Goal: Information Seeking & Learning: Check status

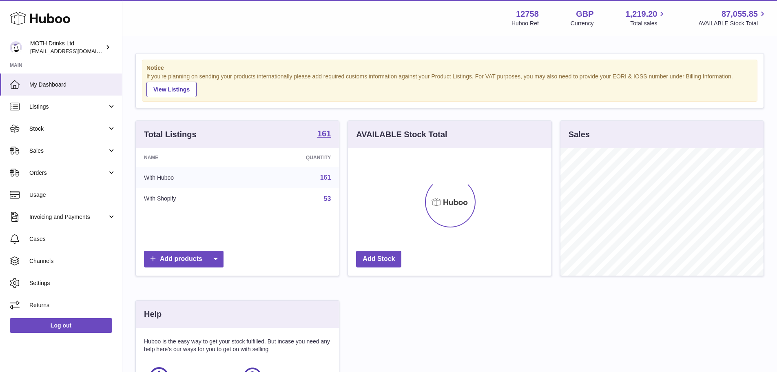
scroll to position [407922, 407846]
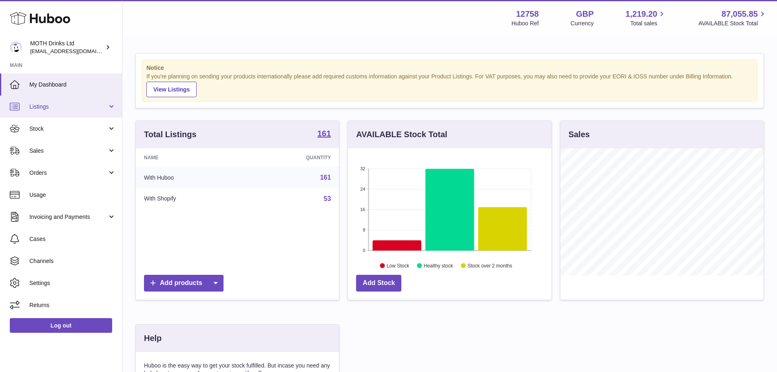
click at [52, 115] on link "Listings" at bounding box center [61, 106] width 122 height 22
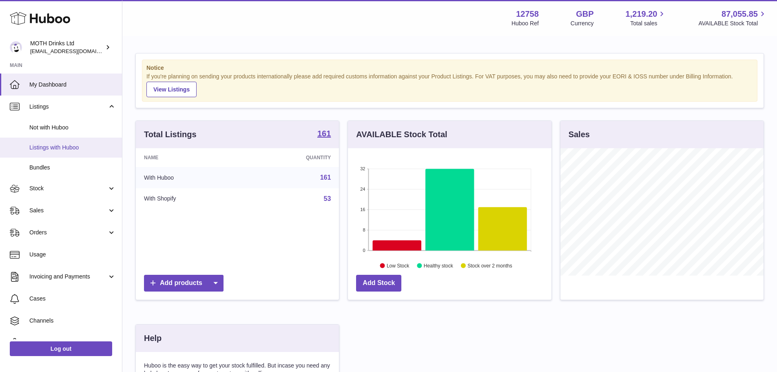
click at [53, 144] on span "Listings with Huboo" at bounding box center [72, 148] width 87 height 8
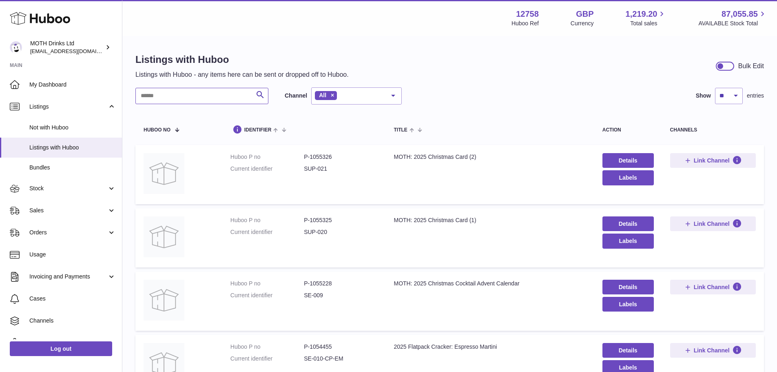
click at [208, 97] on input "text" at bounding box center [201, 96] width 133 height 16
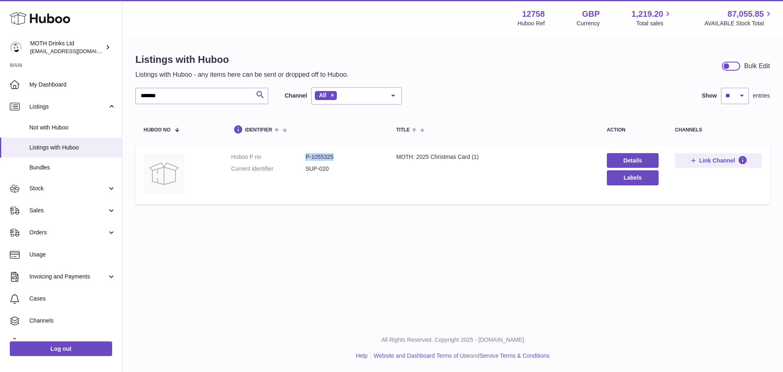
drag, startPoint x: 302, startPoint y: 155, endPoint x: 346, endPoint y: 155, distance: 44.1
click at [346, 155] on dl "Huboo P no P-1055325 Current identifier SUP-020" at bounding box center [305, 165] width 149 height 24
copy dl "P-1055325"
click at [186, 99] on input "*******" at bounding box center [201, 96] width 133 height 16
type input "*******"
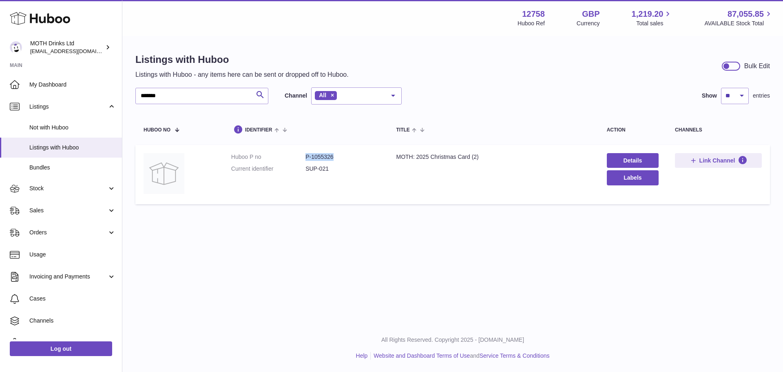
drag, startPoint x: 340, startPoint y: 155, endPoint x: 298, endPoint y: 151, distance: 42.2
click at [298, 151] on td "Huboo P no P-1055326 Current identifier SUP-021" at bounding box center [305, 174] width 165 height 59
copy dl "P-1055326"
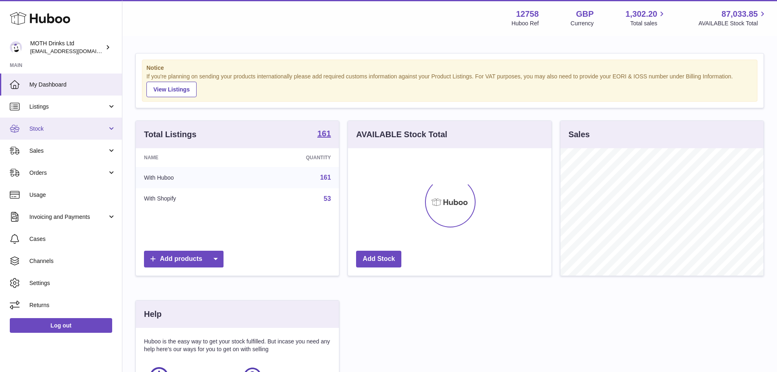
scroll to position [127, 204]
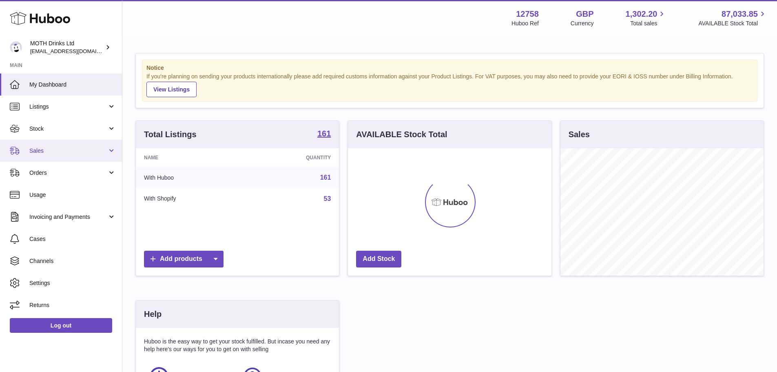
click at [69, 158] on link "Sales" at bounding box center [61, 151] width 122 height 22
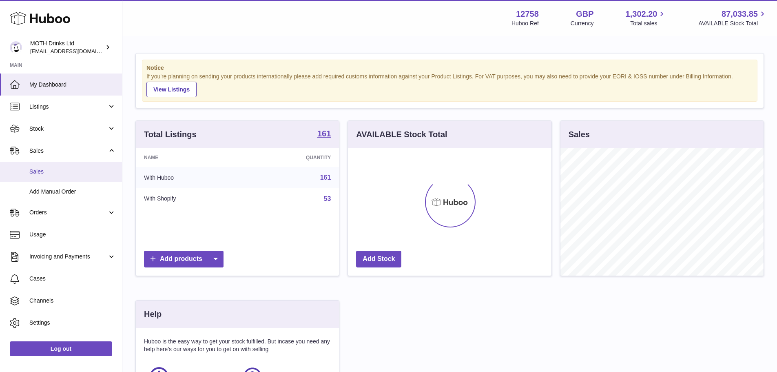
click at [58, 168] on span "Sales" at bounding box center [72, 172] width 87 height 8
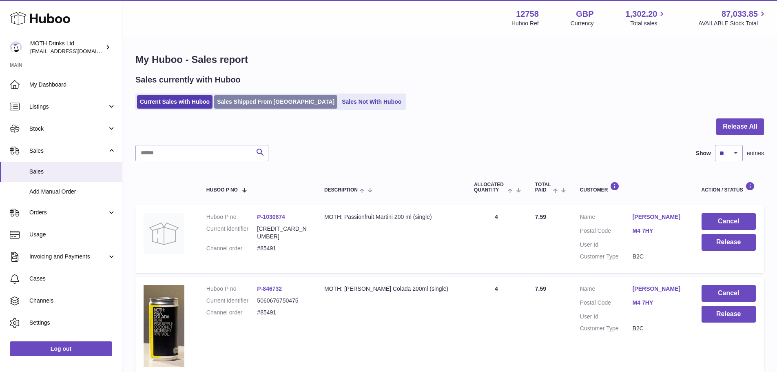
click at [248, 100] on link "Sales Shipped From [GEOGRAPHIC_DATA]" at bounding box center [275, 101] width 123 height 13
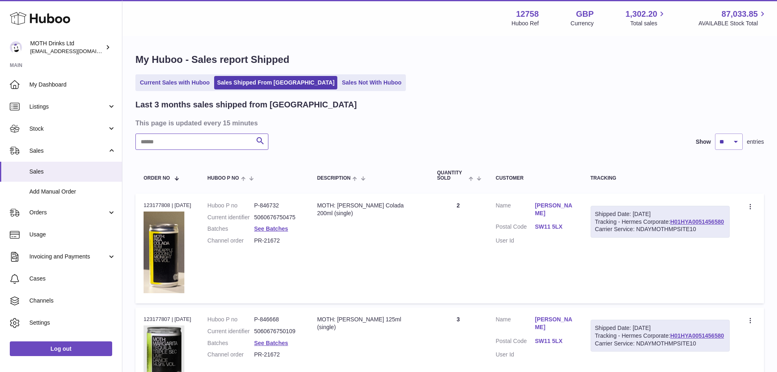
click at [200, 139] on input "text" at bounding box center [201, 141] width 133 height 16
paste input "********"
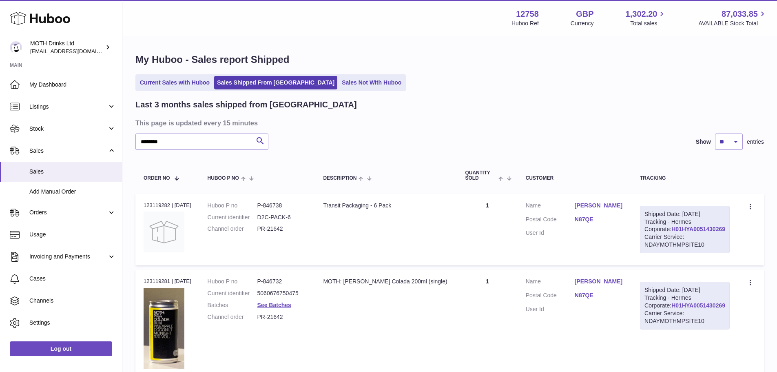
click at [693, 232] on link "H01HYA0051430269" at bounding box center [699, 229] width 54 height 7
drag, startPoint x: 205, startPoint y: 142, endPoint x: 106, endPoint y: 140, distance: 99.2
paste input "text"
type input "*******"
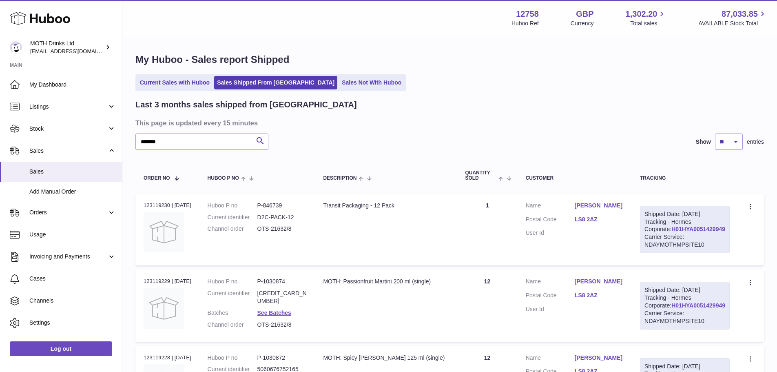
click at [706, 232] on link "H01HYA0051429949" at bounding box center [699, 229] width 54 height 7
click at [64, 120] on link "Stock" at bounding box center [61, 129] width 122 height 22
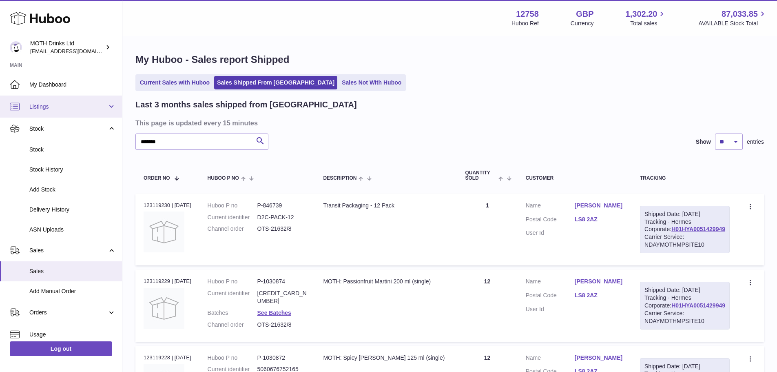
click at [53, 109] on span "Listings" at bounding box center [68, 107] width 78 height 8
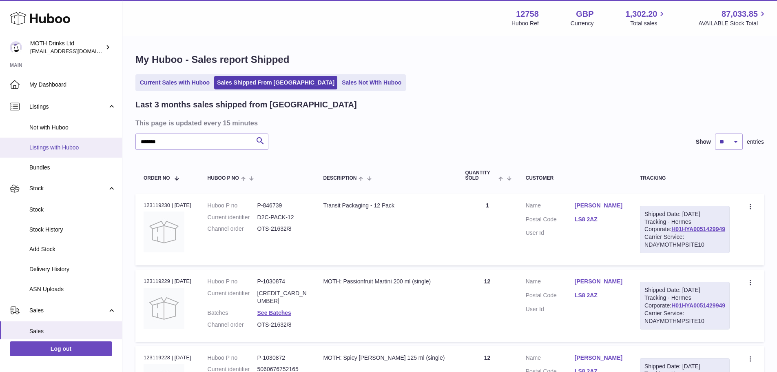
click at [70, 149] on span "Listings with Huboo" at bounding box center [72, 148] width 87 height 8
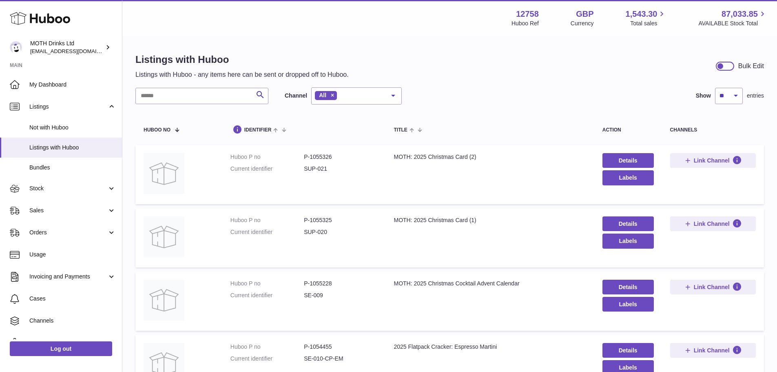
click at [175, 104] on input "text" at bounding box center [201, 96] width 133 height 16
type input "****"
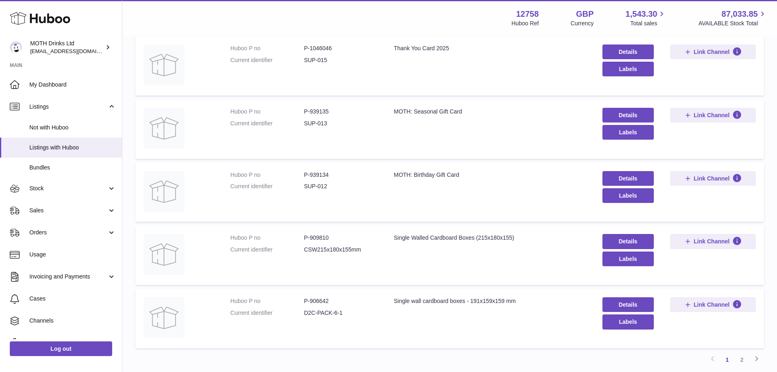
scroll to position [424, 0]
drag, startPoint x: 394, startPoint y: 174, endPoint x: 511, endPoint y: 184, distance: 117.6
click at [511, 184] on td "Title MOTH: Birthday Gift Card" at bounding box center [490, 192] width 209 height 59
copy div "MOTH: Birthday Gift Card"
drag, startPoint x: 300, startPoint y: 174, endPoint x: 359, endPoint y: 174, distance: 59.2
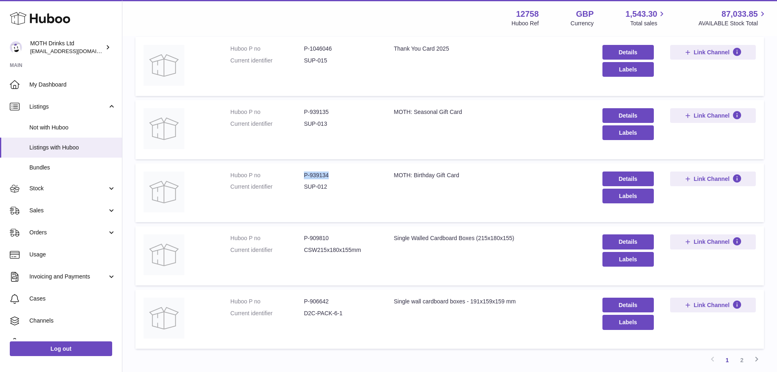
click at [359, 174] on dl "Huboo P no P-939134 Current identifier SUP-012" at bounding box center [304, 183] width 147 height 24
copy dl "P-939134"
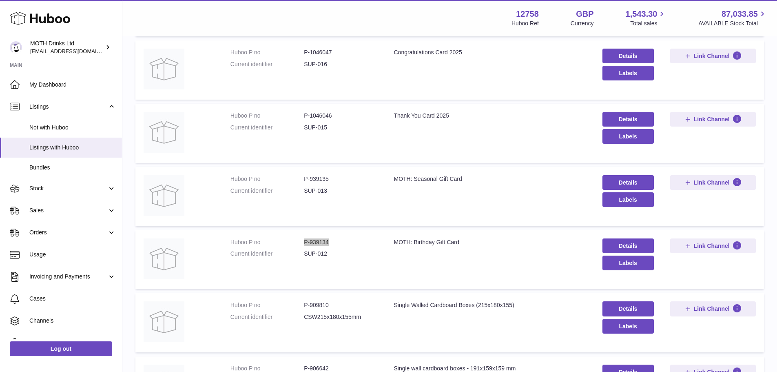
scroll to position [349, 0]
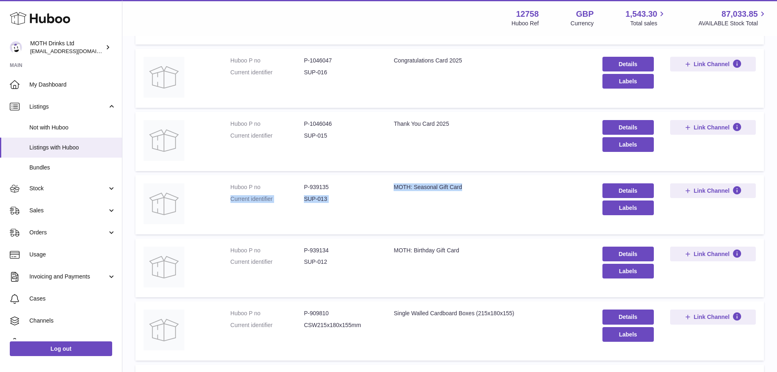
drag, startPoint x: 380, startPoint y: 186, endPoint x: 471, endPoint y: 187, distance: 91.0
click at [471, 187] on tr "Huboo P no P-939135 Current identifier SUP-013 Title MOTH: Seasonal Gift Card D…" at bounding box center [449, 204] width 629 height 59
click at [471, 187] on div "MOTH: Seasonal Gift Card" at bounding box center [490, 187] width 192 height 8
drag, startPoint x: 392, startPoint y: 184, endPoint x: 476, endPoint y: 189, distance: 83.8
click at [476, 189] on td "Title MOTH: Seasonal Gift Card" at bounding box center [490, 204] width 209 height 59
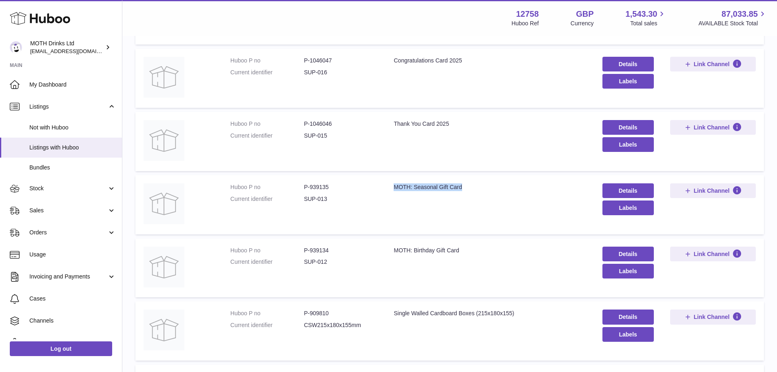
copy div "MOTH: Seasonal Gift Card"
drag, startPoint x: 339, startPoint y: 184, endPoint x: 303, endPoint y: 188, distance: 36.1
click at [303, 188] on dl "Huboo P no P-939135 Current identifier SUP-013" at bounding box center [304, 195] width 147 height 24
copy dl "P-939135"
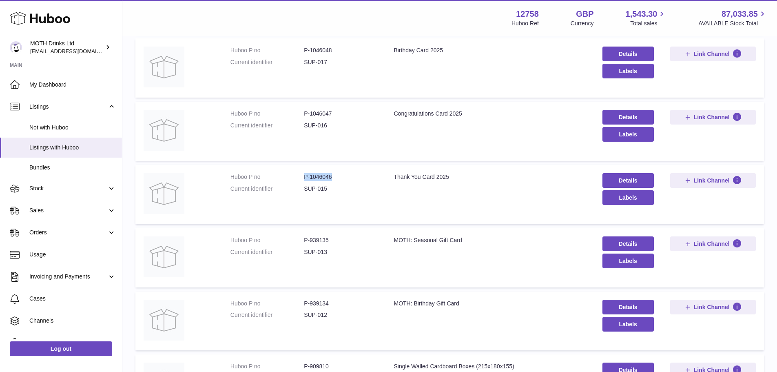
drag, startPoint x: 344, startPoint y: 173, endPoint x: 300, endPoint y: 177, distance: 43.8
click at [300, 177] on dl "Huboo P no P-1046046 Current identifier SUP-015" at bounding box center [304, 185] width 147 height 24
copy dl "P-1046046"
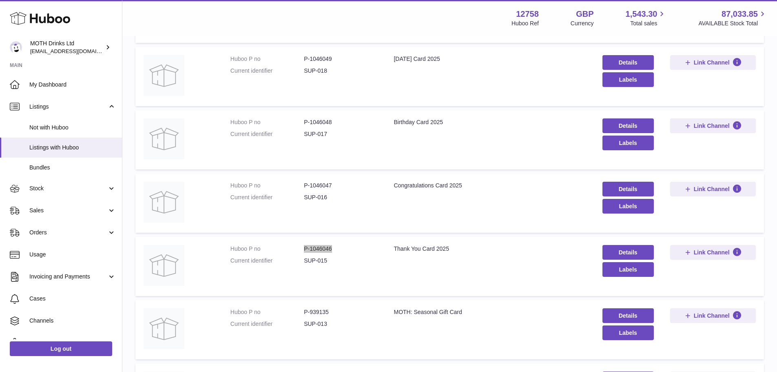
scroll to position [225, 0]
drag, startPoint x: 339, startPoint y: 184, endPoint x: 301, endPoint y: 183, distance: 38.4
click at [301, 183] on dl "Huboo P no P-1046047 Current identifier SUP-016" at bounding box center [304, 193] width 147 height 24
copy dl "P-1046047"
drag, startPoint x: 337, startPoint y: 118, endPoint x: 295, endPoint y: 118, distance: 42.4
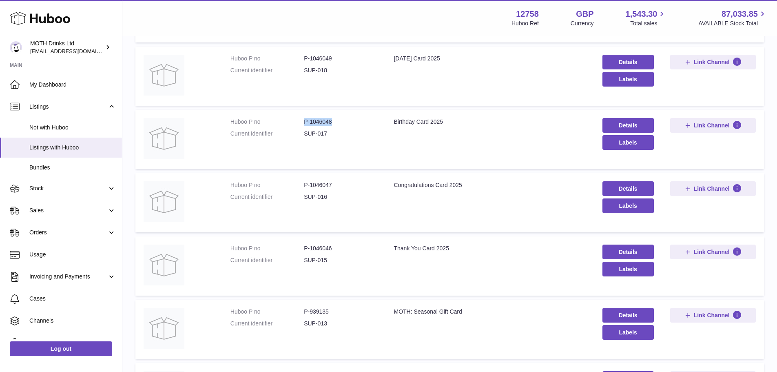
click at [295, 118] on dl "Huboo P no P-1046048 Current identifier SUP-017" at bounding box center [304, 130] width 147 height 24
copy dl "P-1046048"
click at [315, 162] on td "Huboo P no P-1046048 Current identifier SUP-017" at bounding box center [304, 139] width 164 height 59
drag, startPoint x: 304, startPoint y: 122, endPoint x: 334, endPoint y: 122, distance: 30.2
click at [334, 122] on dd "P-1046048" at bounding box center [340, 122] width 73 height 8
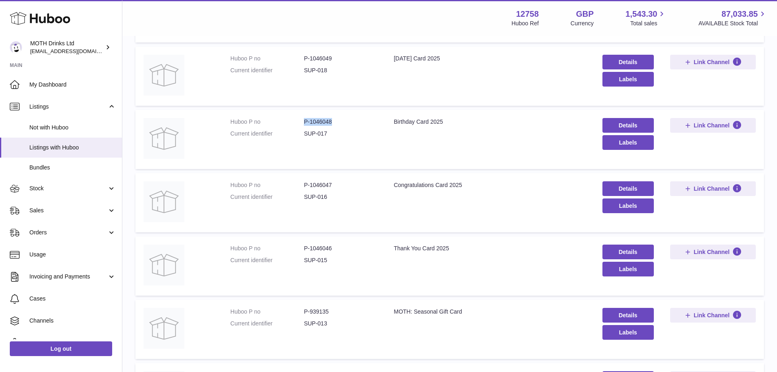
copy dd "P-1046048"
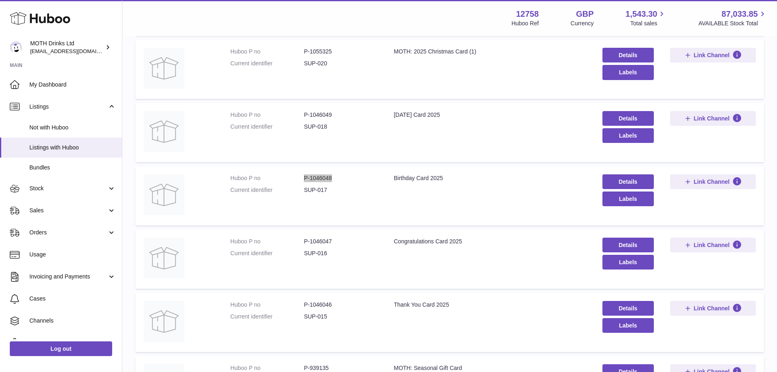
scroll to position [168, 0]
drag, startPoint x: 303, startPoint y: 113, endPoint x: 341, endPoint y: 117, distance: 38.1
click at [341, 117] on dl "Huboo P no P-1046049 Current identifier SUP-018" at bounding box center [304, 123] width 147 height 24
copy dl "P-1046049"
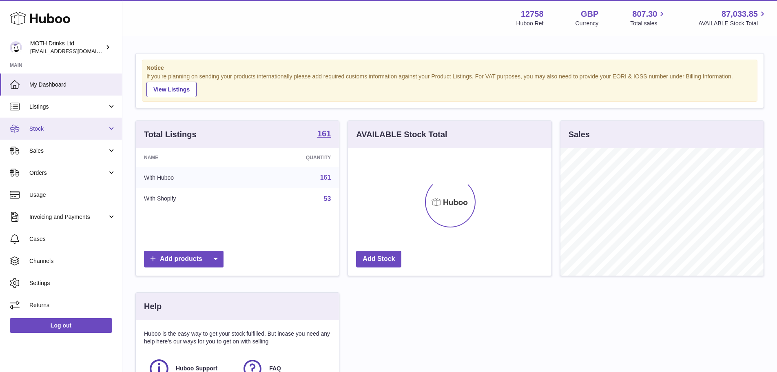
scroll to position [127, 204]
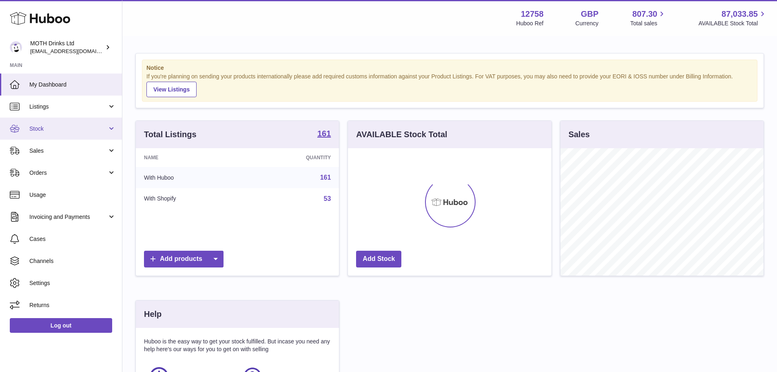
click at [53, 132] on span "Stock" at bounding box center [68, 129] width 78 height 8
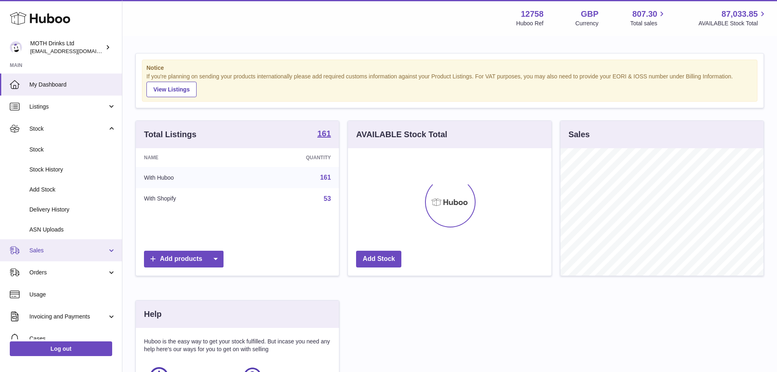
click at [56, 246] on span "Sales" at bounding box center [68, 250] width 78 height 8
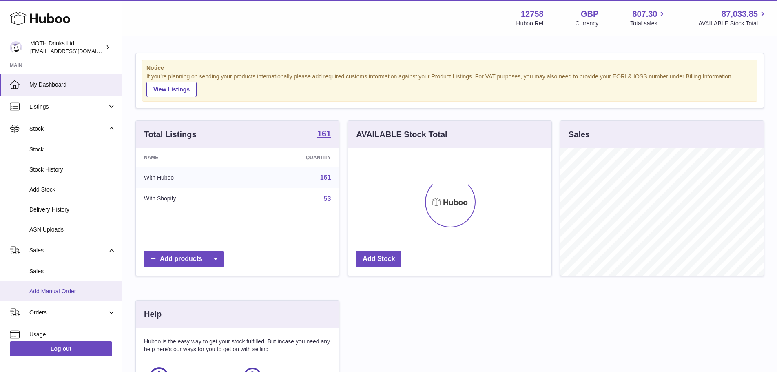
click at [60, 285] on link "Add Manual Order" at bounding box center [61, 291] width 122 height 20
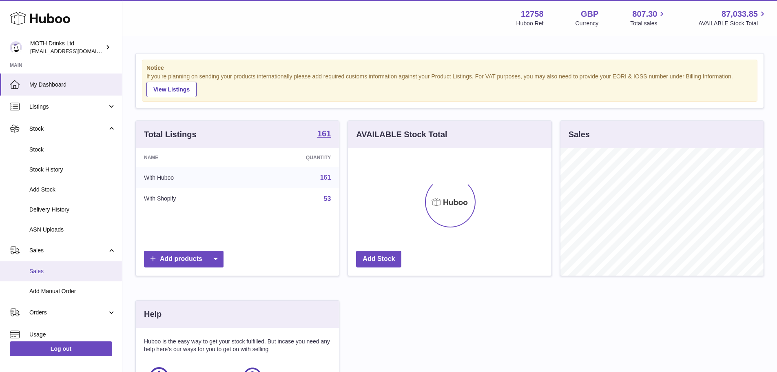
click at [56, 273] on span "Sales" at bounding box center [72, 271] width 87 height 8
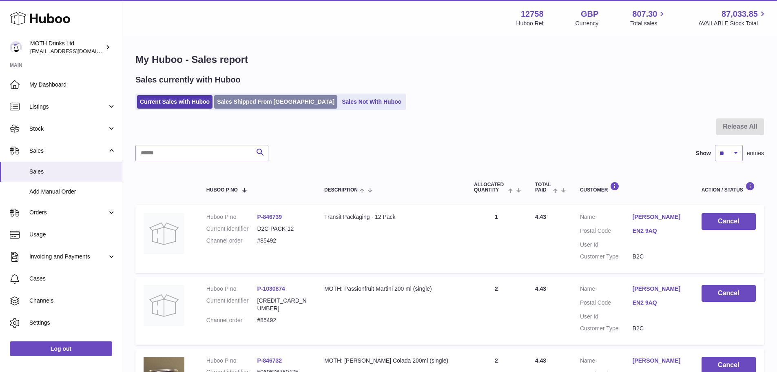
click at [251, 97] on link "Sales Shipped From [GEOGRAPHIC_DATA]" at bounding box center [275, 101] width 123 height 13
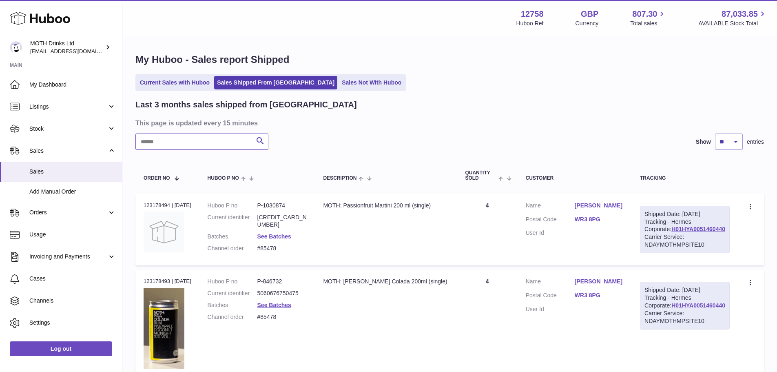
click at [211, 135] on input "text" at bounding box center [201, 141] width 133 height 16
paste input "********"
type input "********"
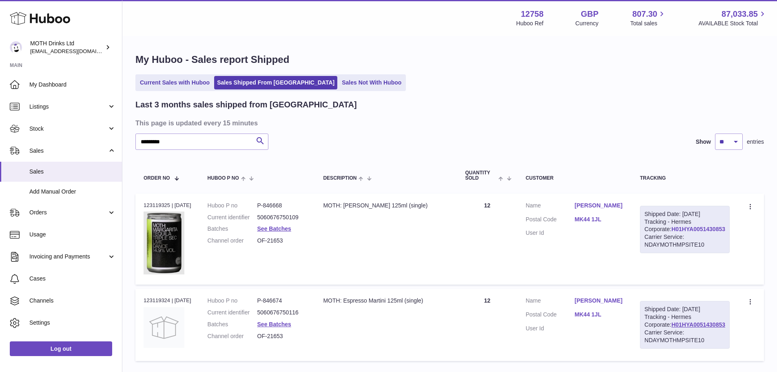
click at [699, 232] on link "H01HYA0051430853" at bounding box center [699, 229] width 54 height 7
